Goal: Task Accomplishment & Management: Complete application form

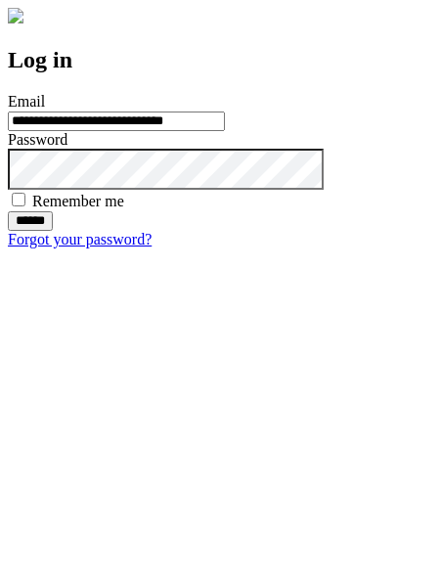
type input "**********"
click at [53, 231] on input "******" at bounding box center [30, 221] width 45 height 20
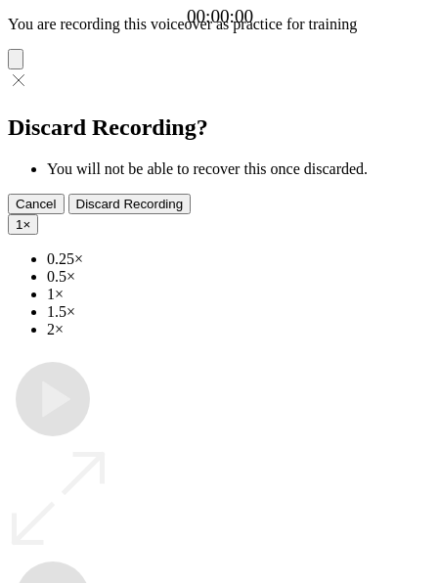
type input "**********"
